Goal: Task Accomplishment & Management: Manage account settings

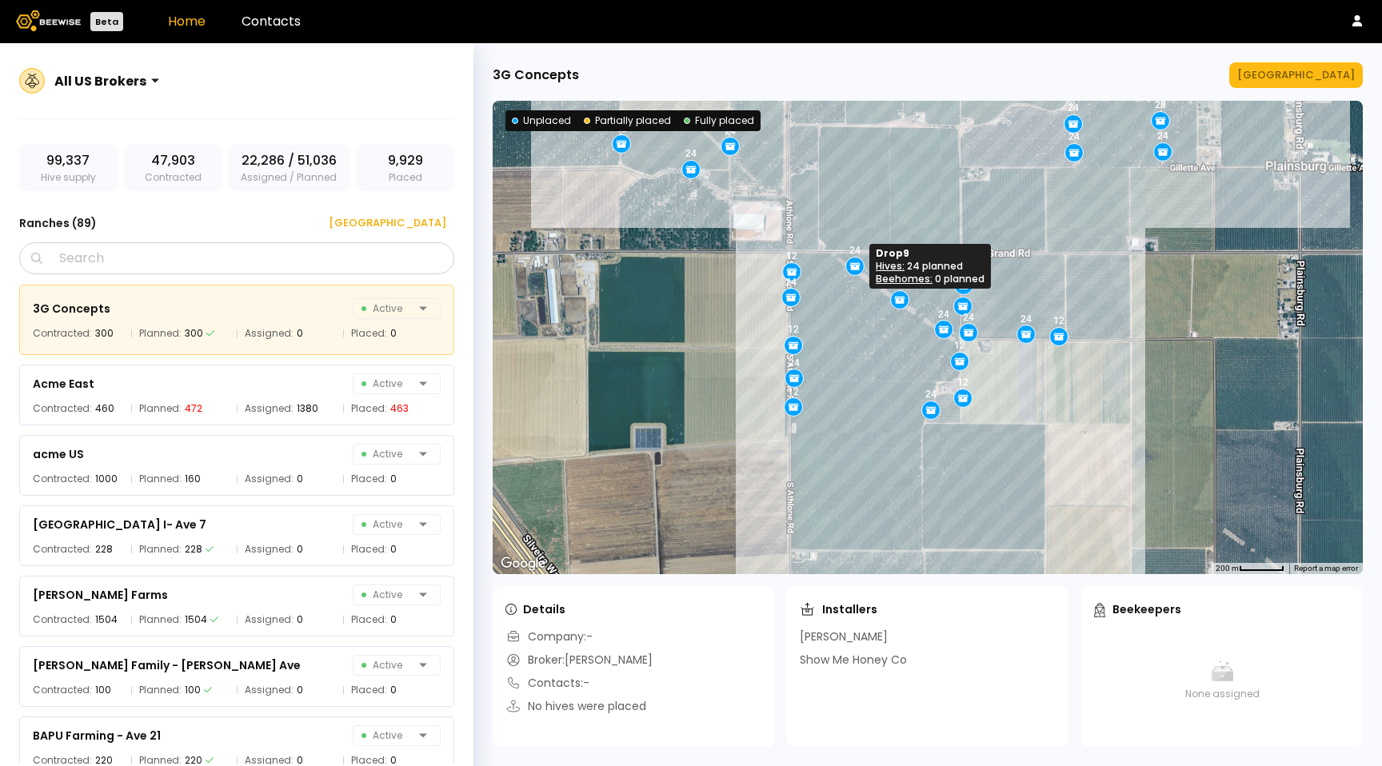
click at [856, 266] on icon at bounding box center [855, 268] width 10 height 6
click at [1315, 86] on button "[GEOGRAPHIC_DATA]" at bounding box center [1296, 75] width 134 height 26
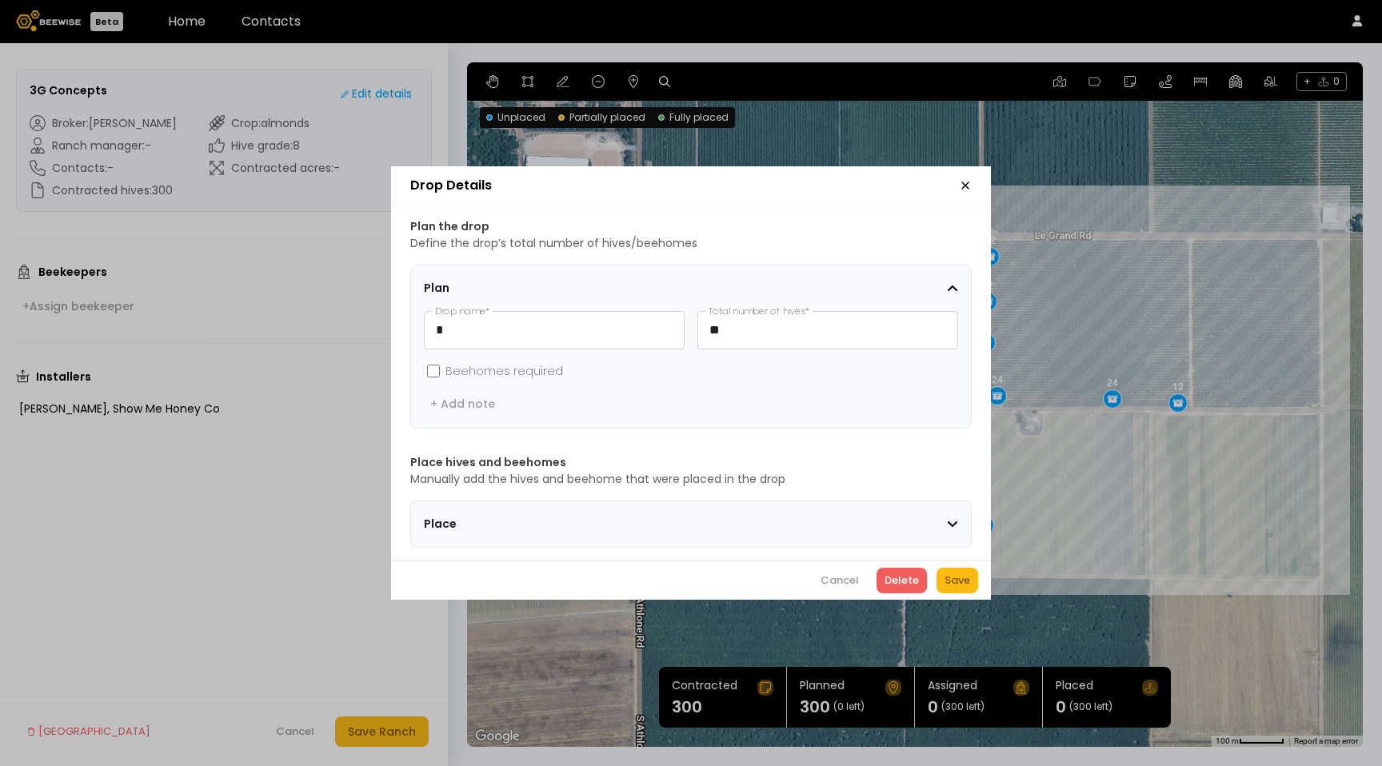
click at [968, 172] on header "Drop Details" at bounding box center [691, 185] width 600 height 39
click at [840, 587] on div "Cancel" at bounding box center [840, 581] width 38 height 16
click at [962, 184] on icon "button" at bounding box center [965, 185] width 13 height 13
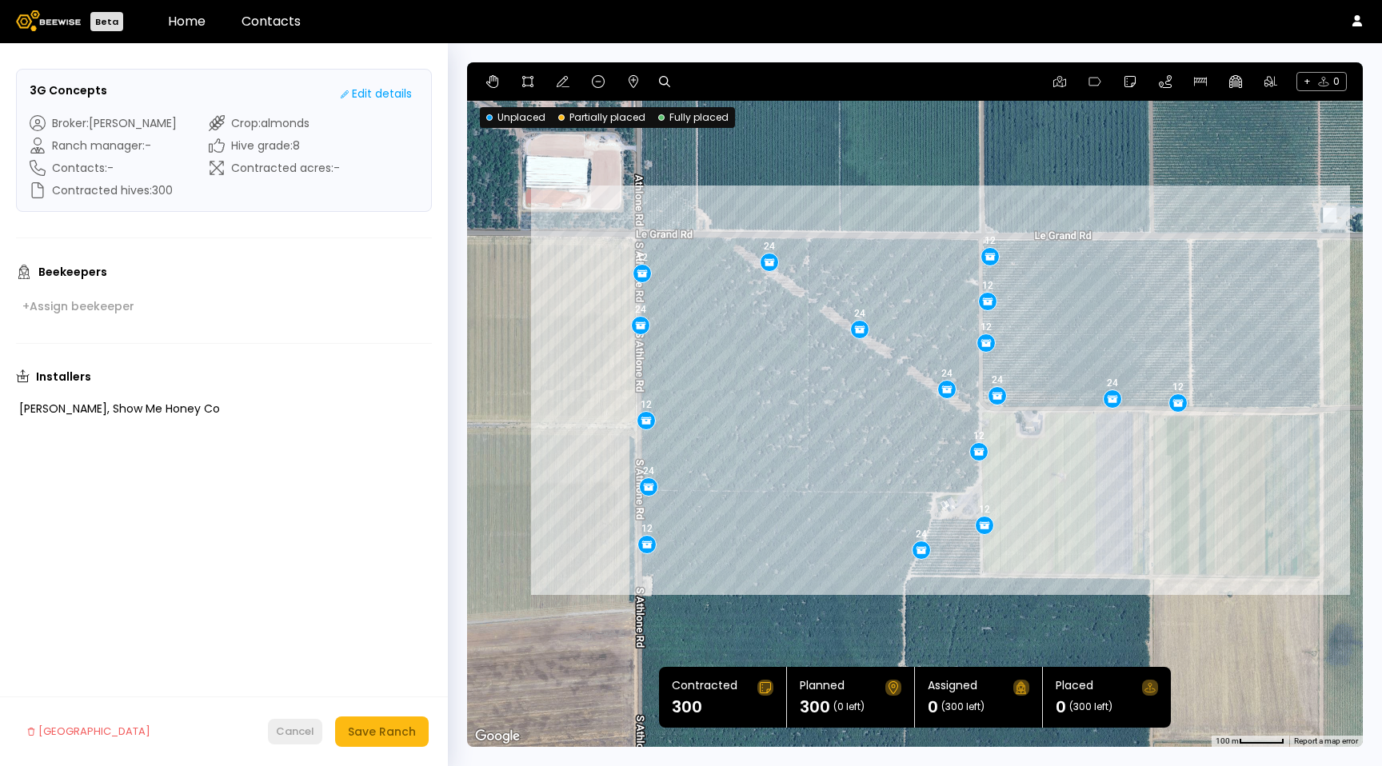
click at [316, 734] on button "Cancel" at bounding box center [295, 732] width 54 height 26
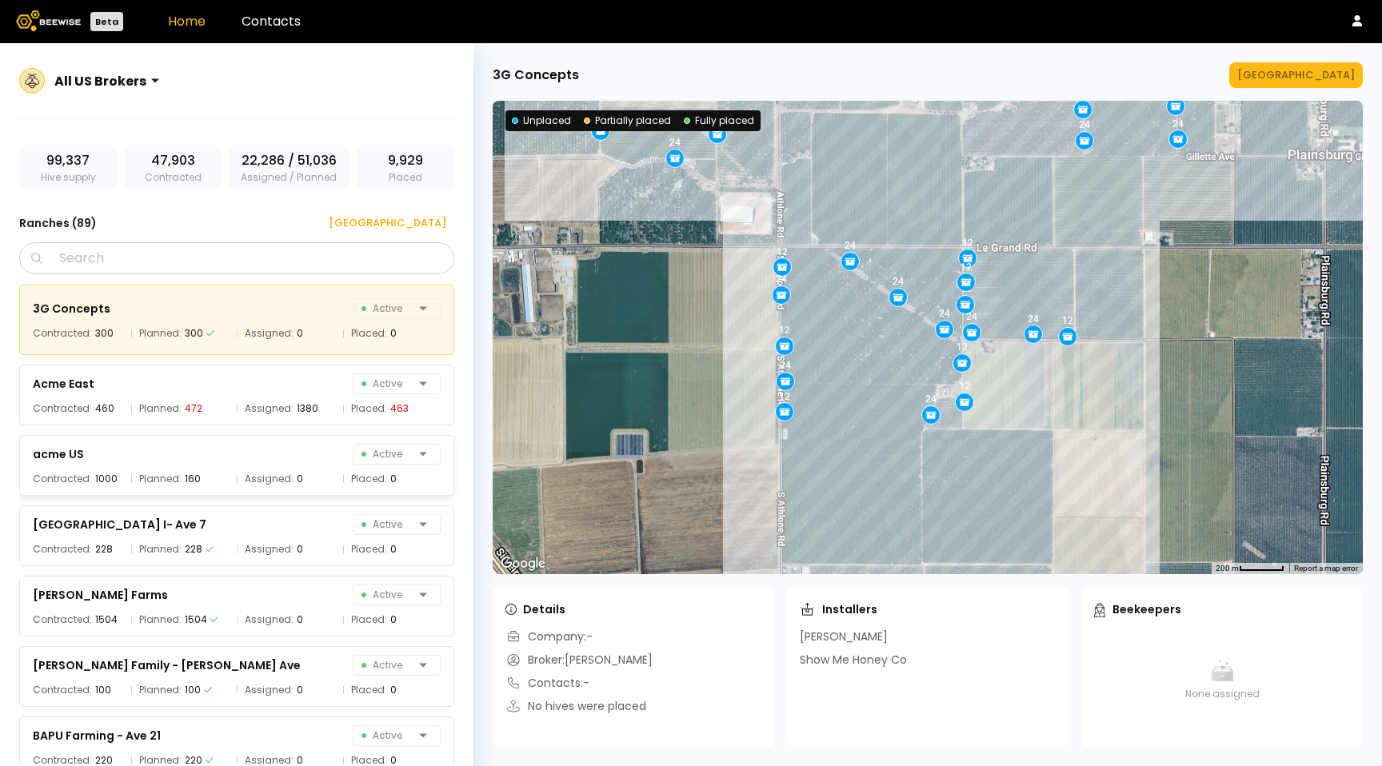
click at [313, 489] on div "acme US Active Contracted: 1000 Planned: 160 Assigned: 0 Placed: 0" at bounding box center [236, 465] width 435 height 61
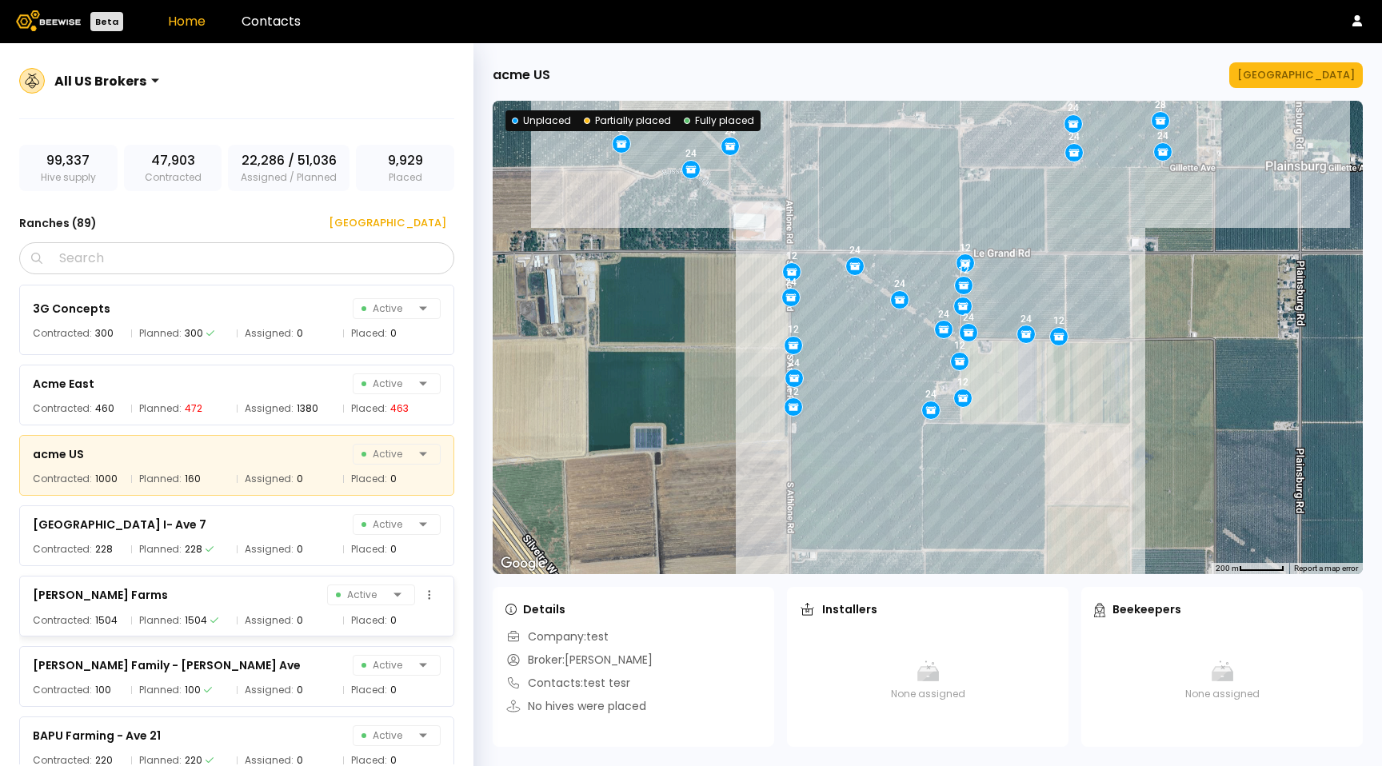
click at [318, 618] on div "Assigned: 0" at bounding box center [286, 621] width 98 height 16
